Goal: Complete application form

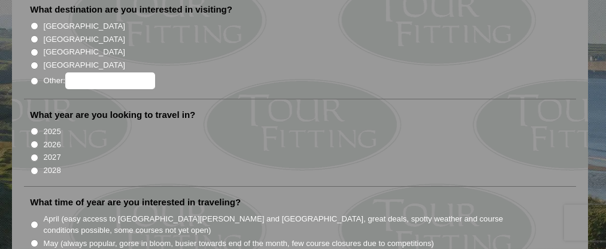
scroll to position [180, 0]
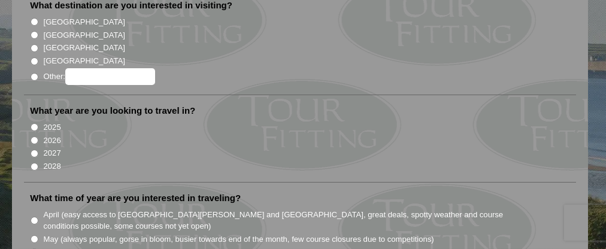
click at [47, 54] on label "[GEOGRAPHIC_DATA]" at bounding box center [85, 48] width 82 height 12
click at [38, 52] on input "[GEOGRAPHIC_DATA]" at bounding box center [35, 48] width 8 height 8
radio input "true"
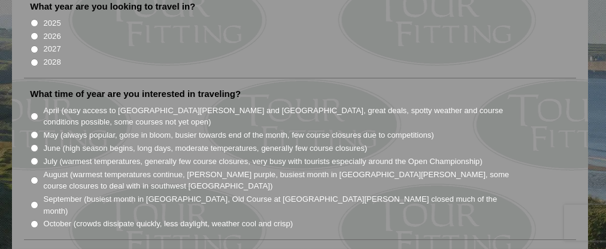
scroll to position [300, 0]
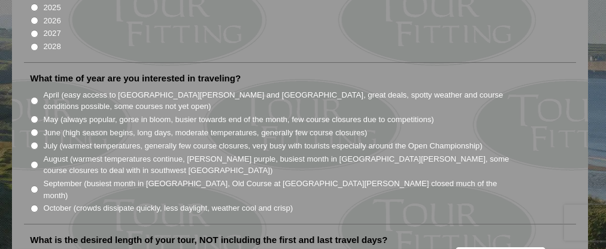
click at [36, 25] on input "2026" at bounding box center [35, 21] width 8 height 8
radio input "true"
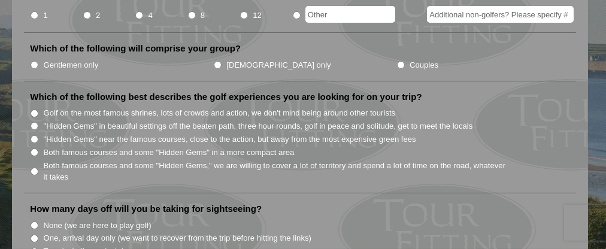
scroll to position [539, 0]
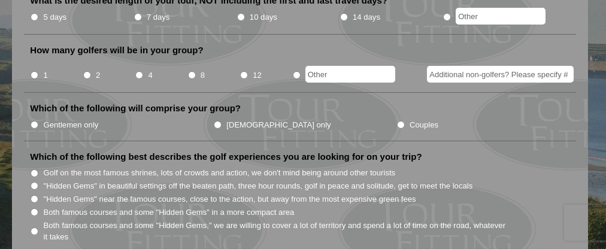
radio input "true"
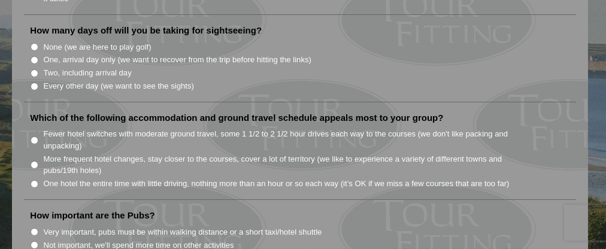
scroll to position [779, 0]
radio input "true"
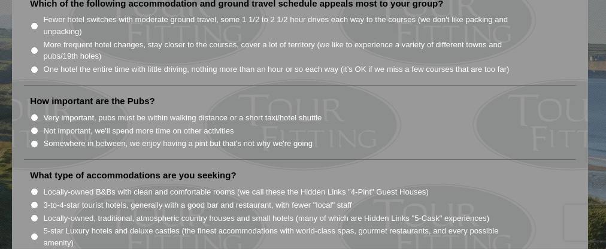
scroll to position [899, 0]
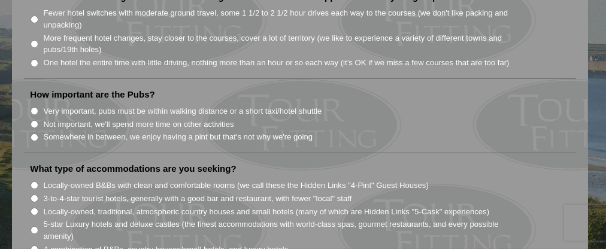
radio input "true"
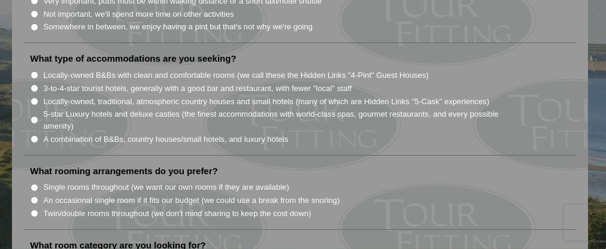
scroll to position [1019, 0]
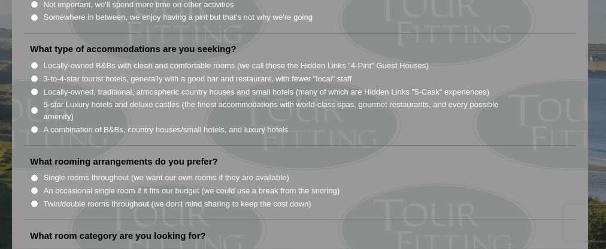
radio input "true"
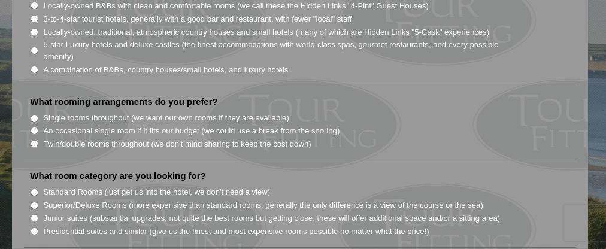
radio input "true"
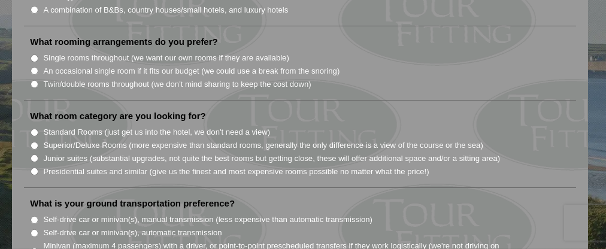
scroll to position [1199, 0]
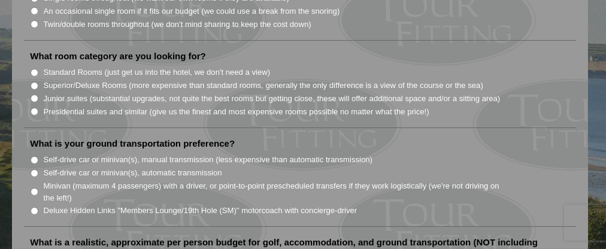
radio input "true"
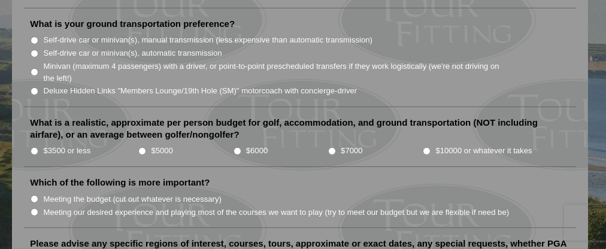
scroll to position [1378, 0]
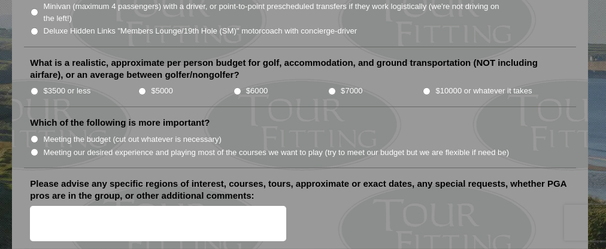
radio input "true"
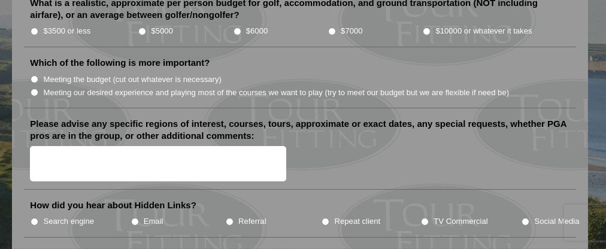
scroll to position [1498, 0]
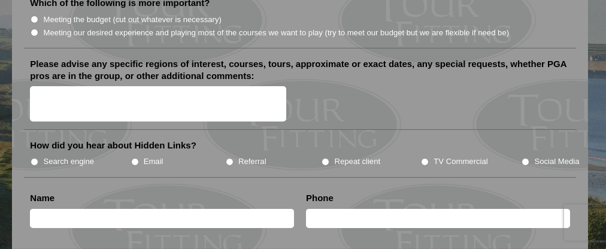
radio input "true"
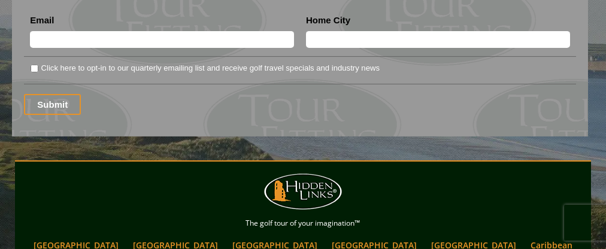
scroll to position [1738, 0]
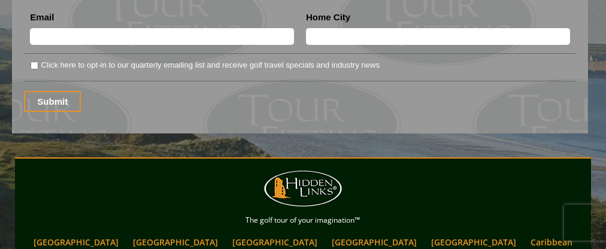
radio input "true"
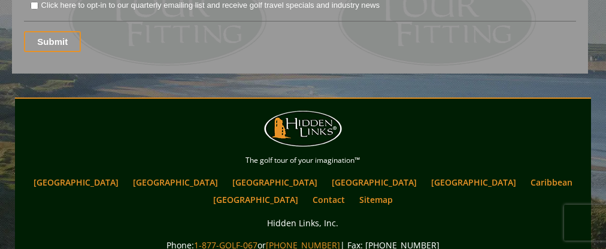
scroll to position [1858, 0]
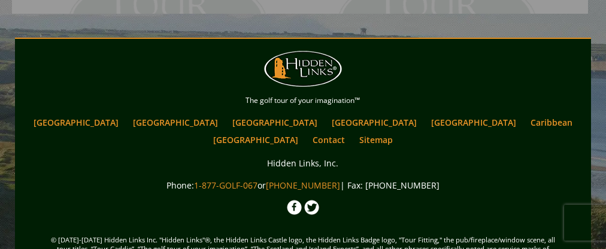
radio input "true"
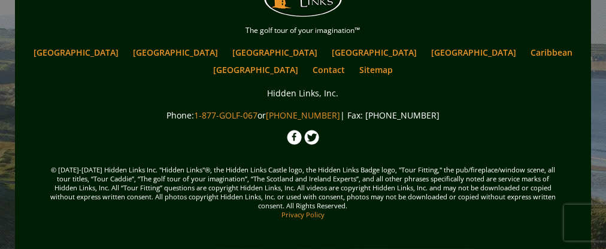
scroll to position [2038, 0]
radio input "true"
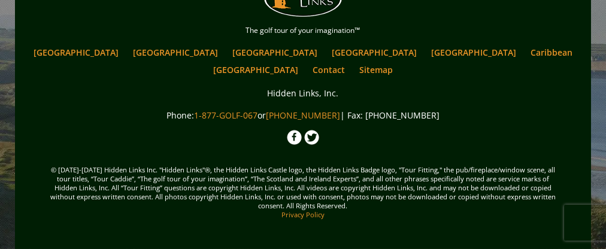
radio input "true"
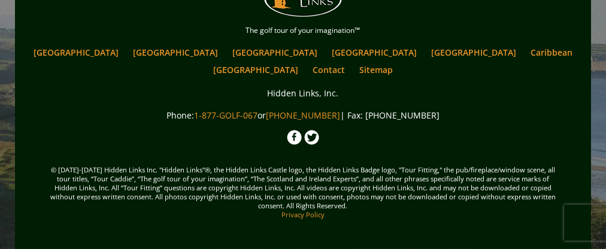
radio input "true"
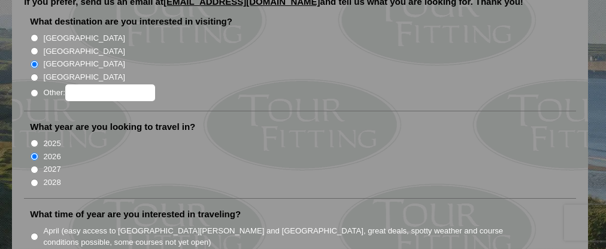
scroll to position [0, 0]
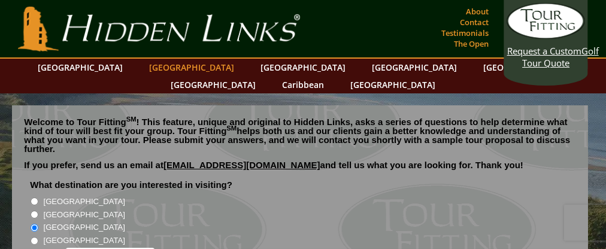
click at [143, 76] on link "[GEOGRAPHIC_DATA]" at bounding box center [191, 67] width 97 height 17
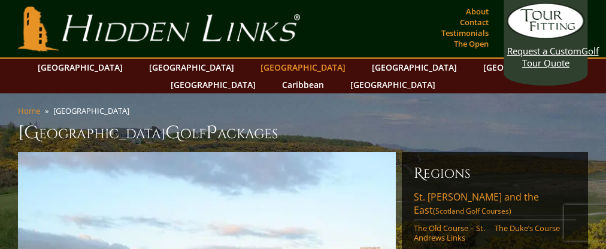
click at [255, 76] on link "[GEOGRAPHIC_DATA]" at bounding box center [303, 67] width 97 height 17
